Goal: Register for event/course

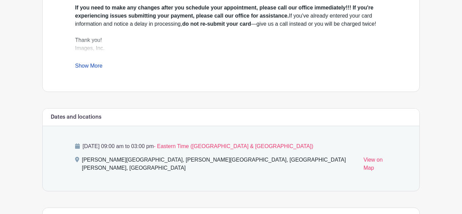
scroll to position [289, 0]
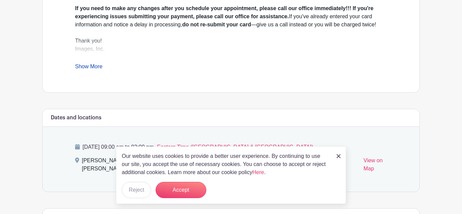
click at [93, 64] on link "Show More" at bounding box center [88, 68] width 27 height 8
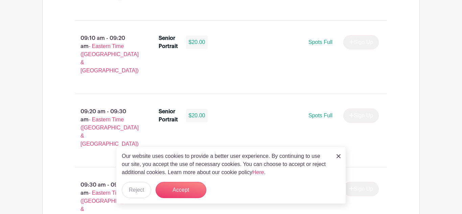
click at [339, 156] on img at bounding box center [339, 156] width 4 height 4
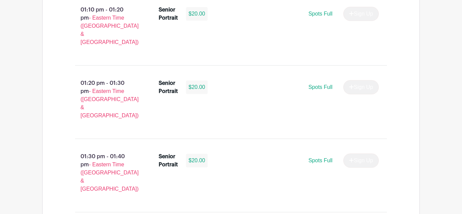
scroll to position [2373, 0]
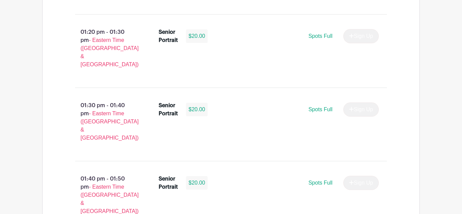
scroll to position [2452, 0]
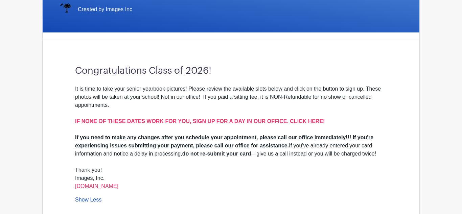
scroll to position [157, 0]
